Goal: Check status: Check status

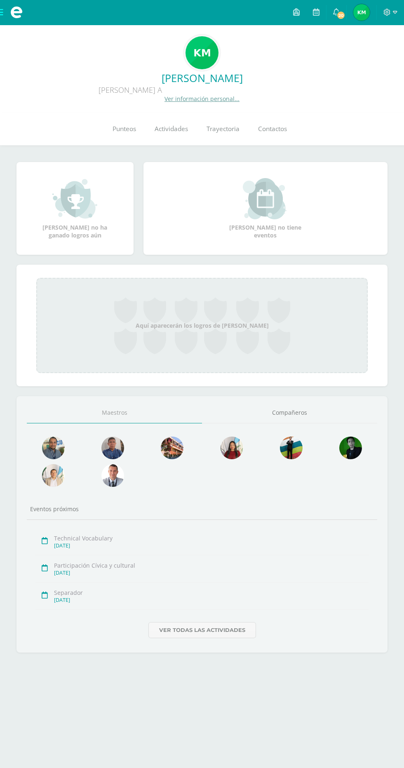
click at [109, 132] on link "Punteos" at bounding box center [124, 129] width 42 height 33
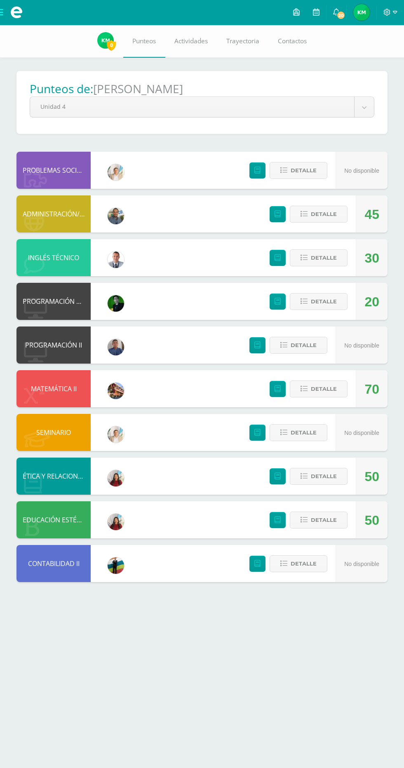
click at [106, 37] on img at bounding box center [105, 40] width 16 height 16
